Goal: Find specific page/section: Find specific page/section

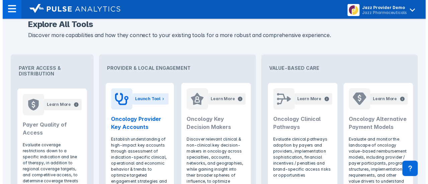
scroll to position [255, 0]
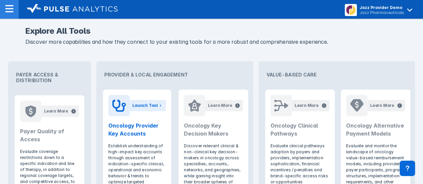
click at [9, 12] on img at bounding box center [9, 9] width 8 height 8
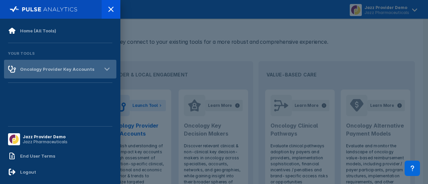
click at [78, 69] on div "Oncology Provider Key Accounts" at bounding box center [57, 68] width 74 height 5
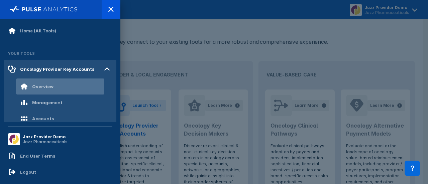
click at [48, 85] on div "Overview" at bounding box center [42, 86] width 21 height 5
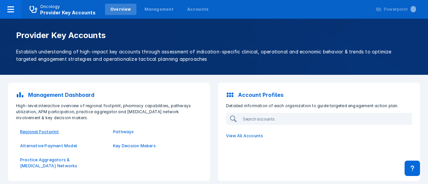
click at [45, 132] on p "Regional Footprint" at bounding box center [62, 132] width 85 height 6
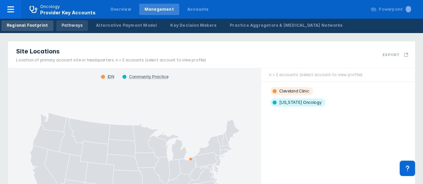
click at [64, 26] on div "Pathways" at bounding box center [71, 25] width 21 height 6
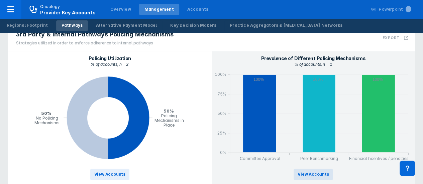
scroll to position [348, 0]
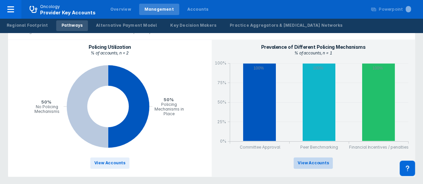
click at [317, 162] on span "View Accounts" at bounding box center [312, 163] width 31 height 6
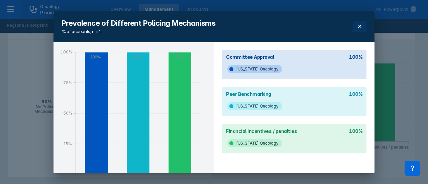
click at [357, 28] on icon at bounding box center [359, 26] width 5 height 5
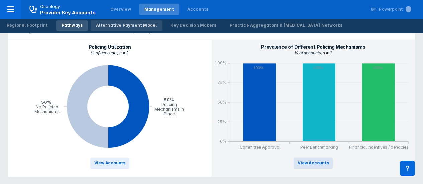
click at [109, 25] on div "Alternative Payment Model" at bounding box center [126, 25] width 61 height 6
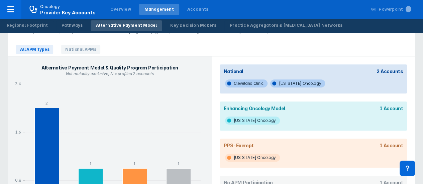
scroll to position [23, 0]
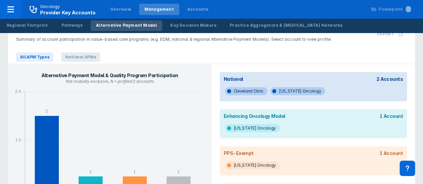
click at [86, 56] on span "National APMs" at bounding box center [80, 56] width 39 height 9
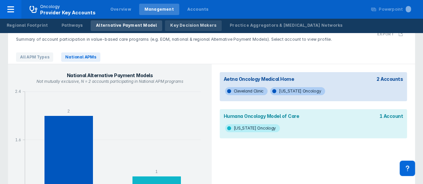
click at [180, 26] on div "Key Decision Makers" at bounding box center [193, 25] width 46 height 6
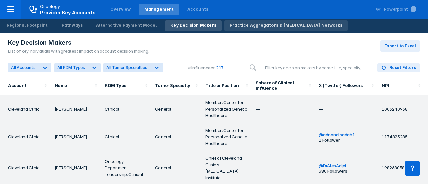
click at [250, 25] on div "Practice Aggregators & [MEDICAL_DATA] Networks" at bounding box center [286, 25] width 113 height 6
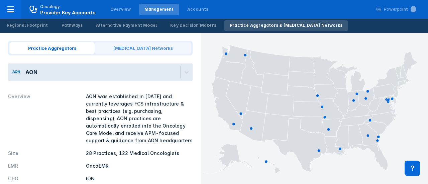
click at [151, 48] on span "Cancer Networks" at bounding box center [143, 48] width 97 height 12
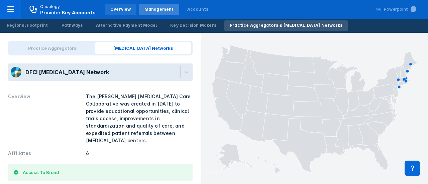
click at [119, 8] on div "Overview" at bounding box center [120, 9] width 21 height 6
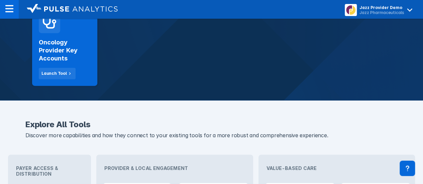
scroll to position [322, 0]
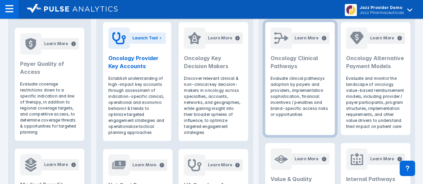
click at [296, 92] on p "Evaluate clinical pathways adoption by payers and providers, implementation sop…" at bounding box center [299, 97] width 59 height 42
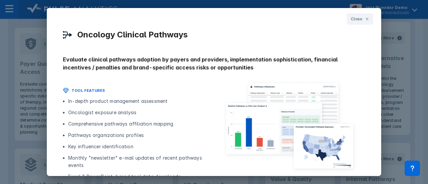
click at [418, 33] on div "Close Oncology Clinical Pathways Evaluate clinical pathways adoption by payers …" at bounding box center [214, 92] width 428 height 184
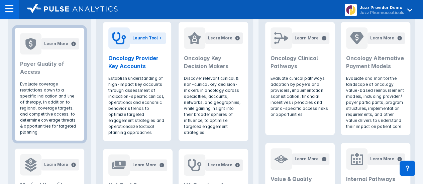
click at [40, 99] on p "Evaluate coverage restrictions down to a specific indication and line of therap…" at bounding box center [49, 108] width 59 height 54
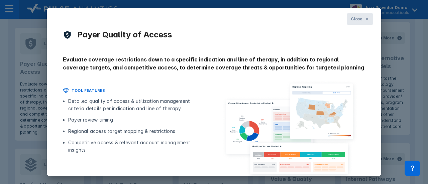
click at [365, 19] on icon at bounding box center [367, 19] width 4 height 4
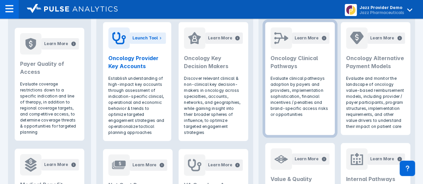
click at [301, 79] on p "Evaluate clinical pathways adoption by payers and providers, implementation sop…" at bounding box center [299, 97] width 59 height 42
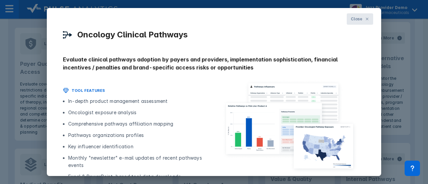
click at [365, 20] on icon at bounding box center [367, 19] width 4 height 4
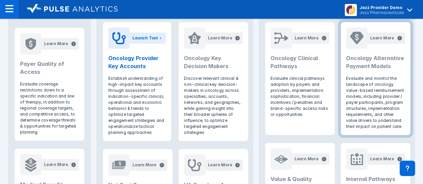
click at [371, 90] on p "Evaluate and monitor the landscape of oncology value-based reimbursement models…" at bounding box center [375, 103] width 59 height 54
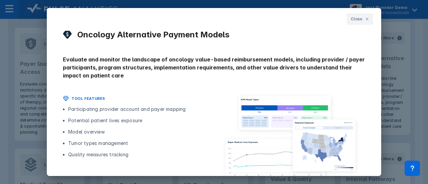
click at [374, 44] on div "Close Oncology Alternative Payment Models Evaluate and monitor the landscape of…" at bounding box center [214, 92] width 334 height 168
click at [365, 20] on icon at bounding box center [367, 19] width 4 height 4
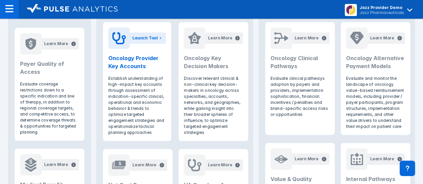
scroll to position [483, 0]
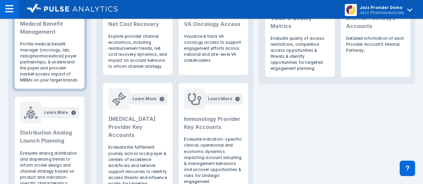
click at [41, 69] on p "Profile medical benefit manager (oncology, lab, radiopharmaceutical) payer part…" at bounding box center [49, 62] width 59 height 42
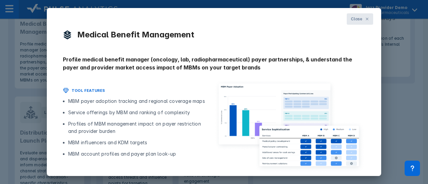
click at [361, 15] on button "Close" at bounding box center [360, 18] width 26 height 11
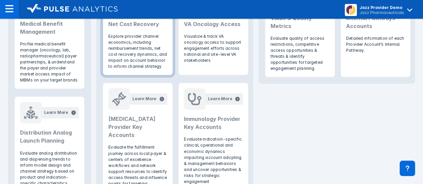
click at [126, 59] on p "Explore provider channel economics, including reimbursement trends, net cost re…" at bounding box center [137, 51] width 59 height 36
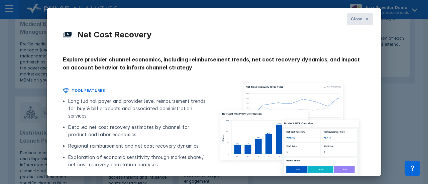
click at [363, 16] on button "Close" at bounding box center [360, 18] width 26 height 11
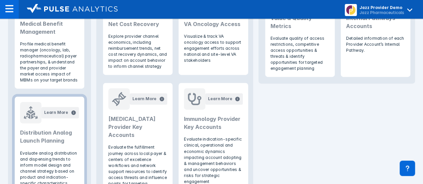
click at [60, 156] on p "Evaluate analog distribution and dispensing trends to inform model design and c…" at bounding box center [49, 168] width 59 height 36
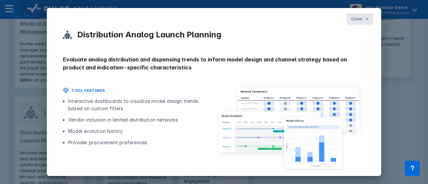
click at [366, 18] on icon at bounding box center [367, 19] width 3 height 3
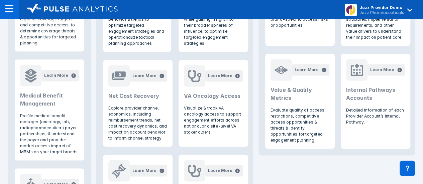
scroll to position [410, 0]
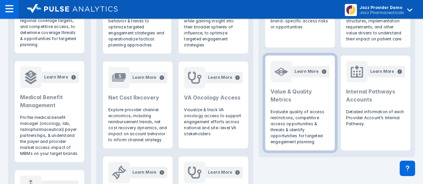
click at [294, 122] on p "Evaluate quality of access restrictions, competitive access opportunities & thr…" at bounding box center [299, 127] width 59 height 36
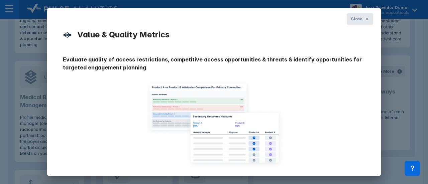
click at [365, 20] on icon at bounding box center [367, 19] width 4 height 4
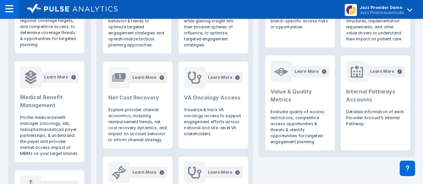
scroll to position [404, 0]
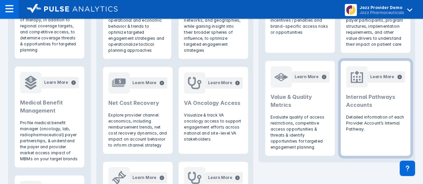
click at [378, 105] on h2 "Internal Pathways Accounts" at bounding box center [375, 101] width 59 height 16
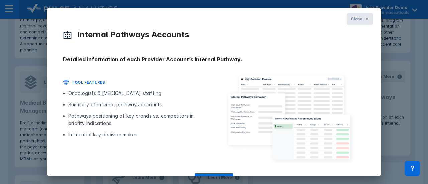
click at [365, 20] on icon at bounding box center [367, 19] width 4 height 4
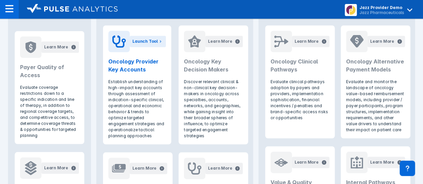
scroll to position [315, 0]
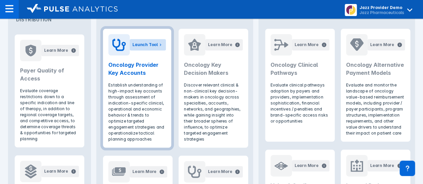
click at [152, 42] on div "Launch Tool" at bounding box center [144, 45] width 25 height 6
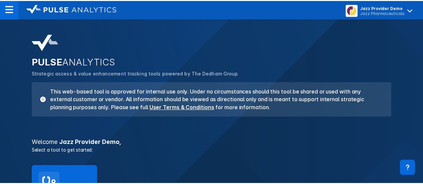
scroll to position [327, 0]
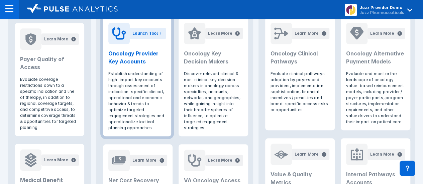
click at [130, 57] on h2 "Oncology Provider Key Accounts" at bounding box center [136, 57] width 57 height 16
